Goal: Information Seeking & Learning: Find specific fact

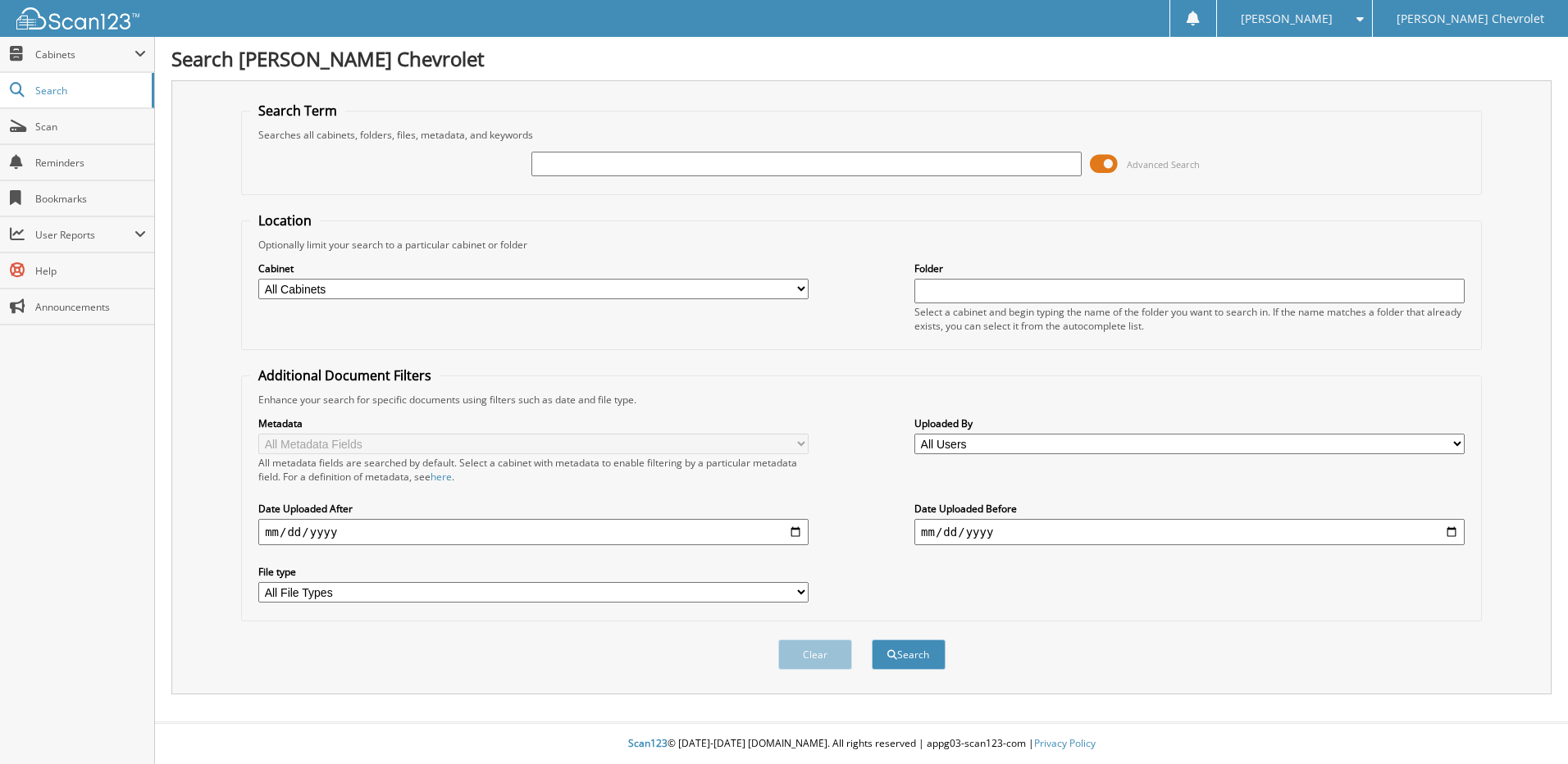
click at [589, 162] on input "text" at bounding box center [806, 164] width 550 height 24
type input "177667"
click at [872, 639] on button "Search" at bounding box center [908, 654] width 74 height 30
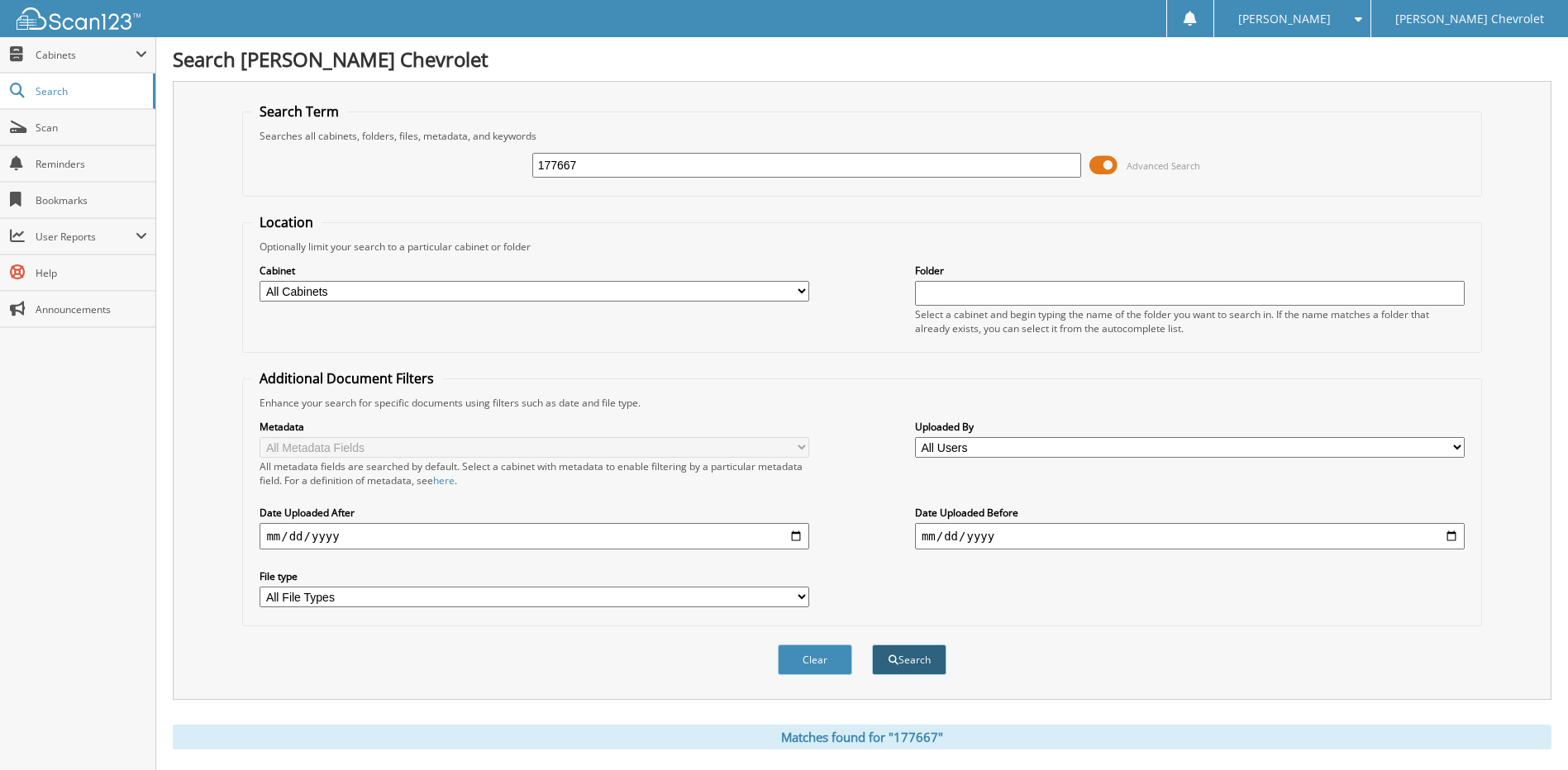
click at [929, 657] on button "Search" at bounding box center [909, 659] width 75 height 30
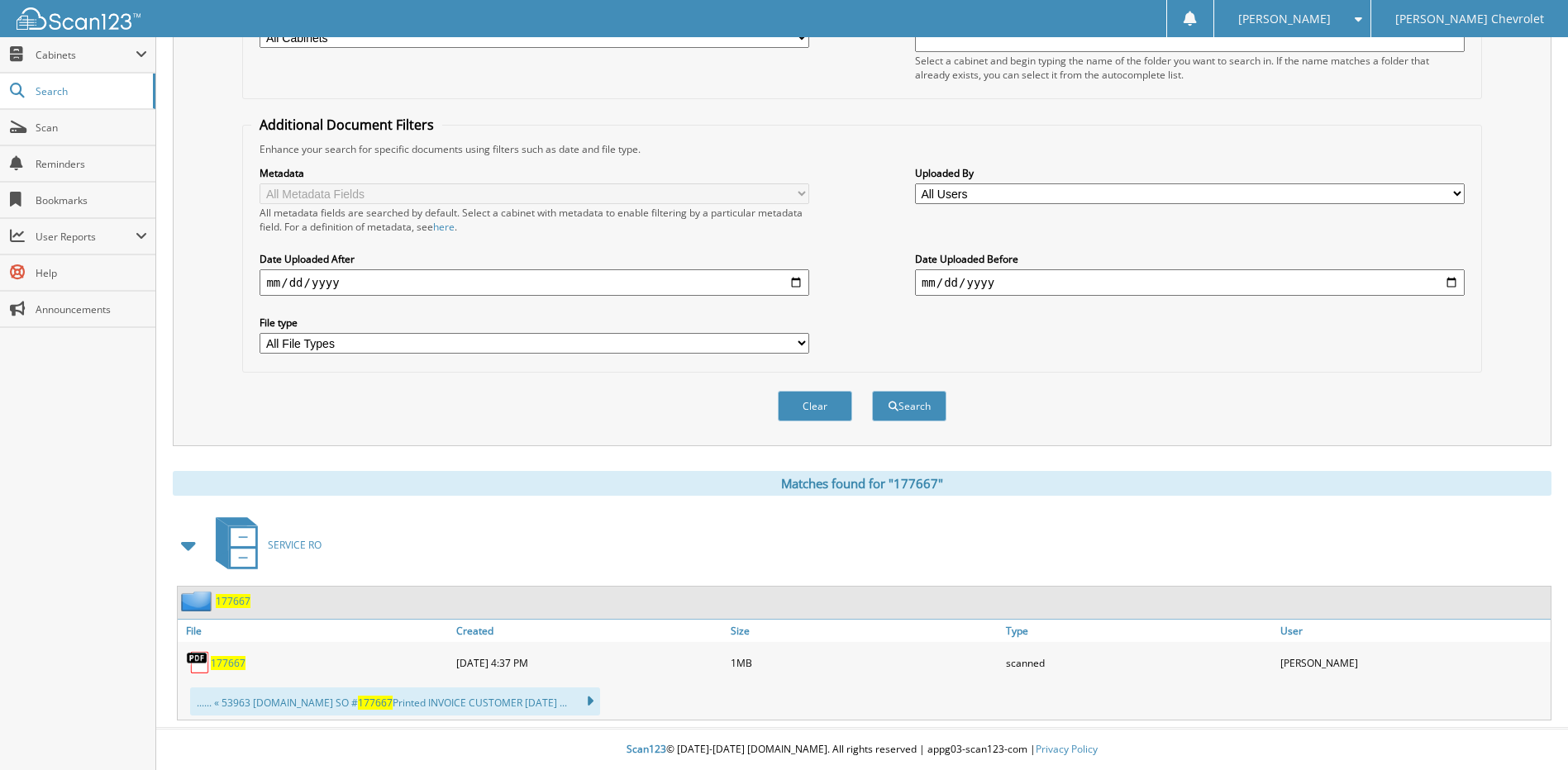
scroll to position [254, 0]
click at [233, 664] on span "177667" at bounding box center [228, 663] width 35 height 14
